Goal: Find specific page/section: Find specific page/section

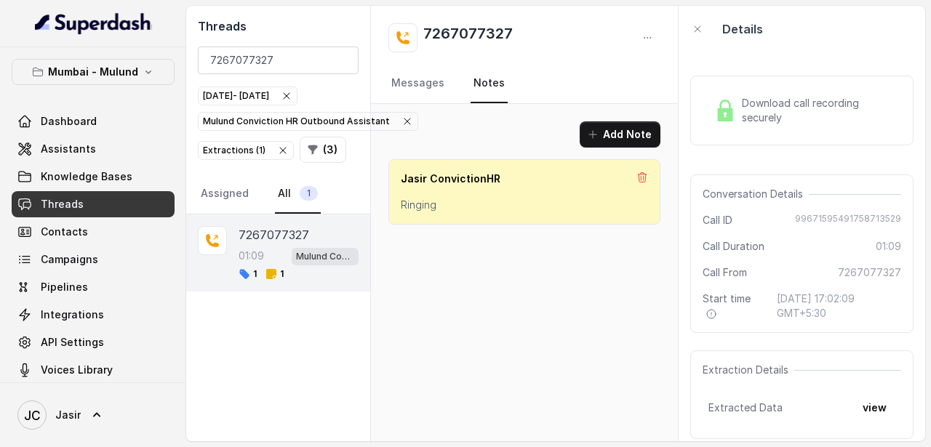
click at [292, 95] on div "Sep 24, 2025 - Sep 24, 2025" at bounding box center [247, 96] width 89 height 15
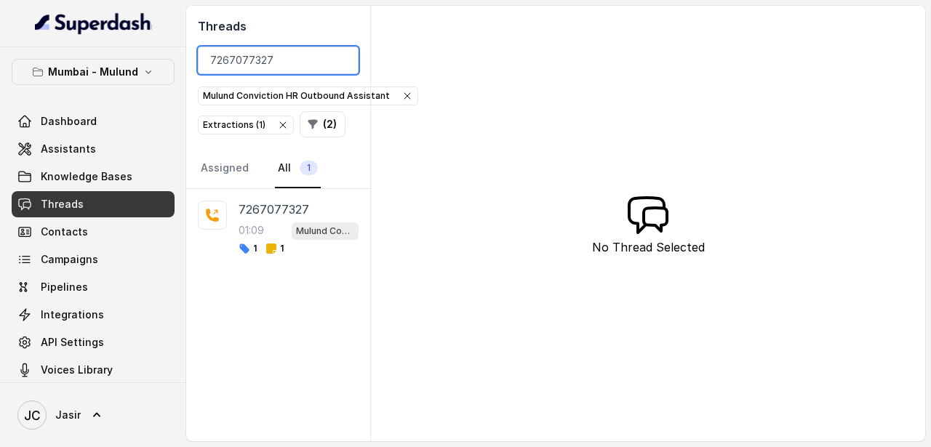
click at [342, 61] on input "7267077327" at bounding box center [278, 61] width 161 height 28
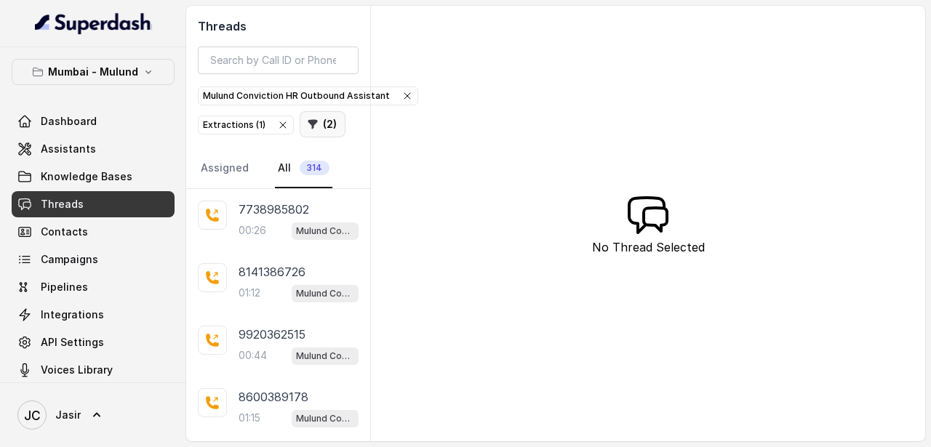
click at [316, 126] on button "( 2 )" at bounding box center [323, 124] width 46 height 26
